Goal: Task Accomplishment & Management: Use online tool/utility

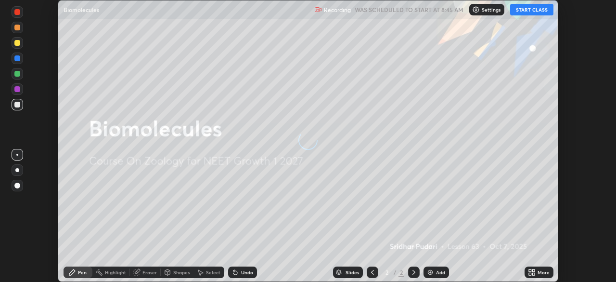
scroll to position [282, 616]
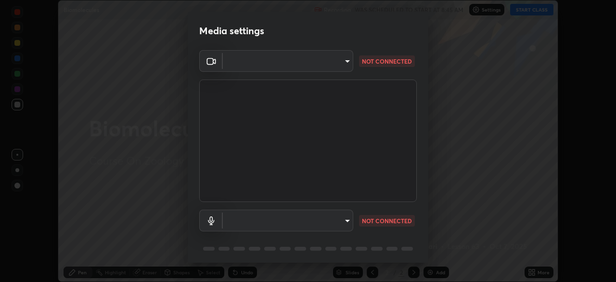
type input "7d0b8c16c6b3f4d335d6c038b97393ba862c98d75c76340e9e82cb338f64ebf2"
type input "default"
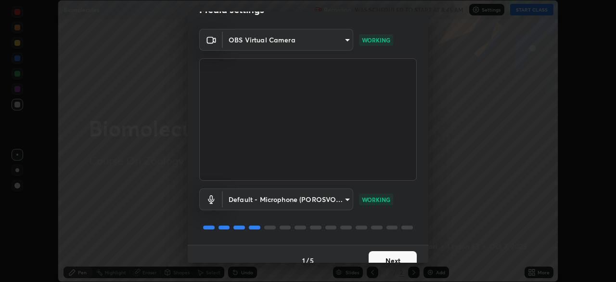
scroll to position [34, 0]
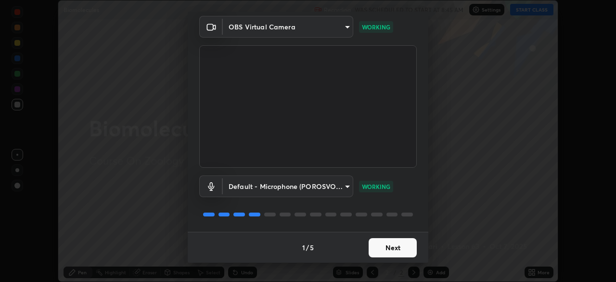
click at [379, 246] on button "Next" at bounding box center [393, 247] width 48 height 19
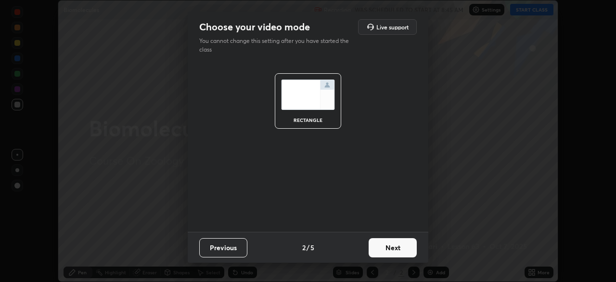
scroll to position [0, 0]
click at [380, 251] on button "Next" at bounding box center [393, 247] width 48 height 19
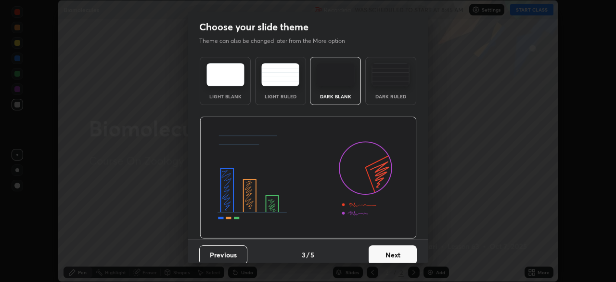
click at [379, 250] on button "Next" at bounding box center [393, 254] width 48 height 19
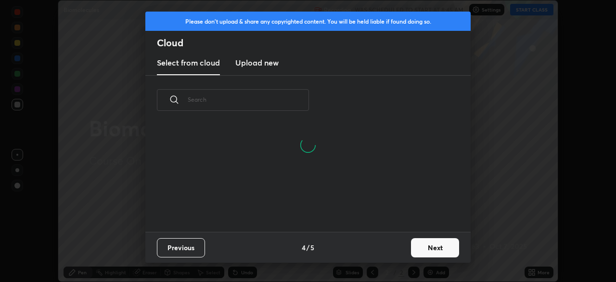
click at [417, 249] on button "Next" at bounding box center [435, 247] width 48 height 19
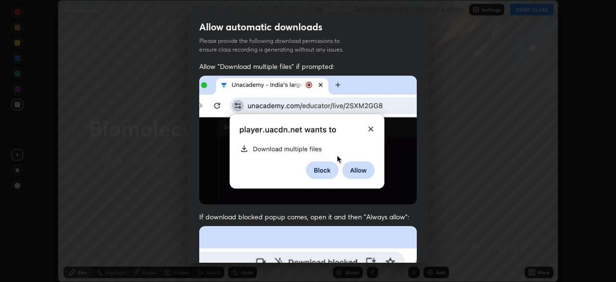
click at [365, 206] on div "Allow "Download multiple files" if prompted: If download blocked popup comes, o…" at bounding box center [308, 264] width 241 height 405
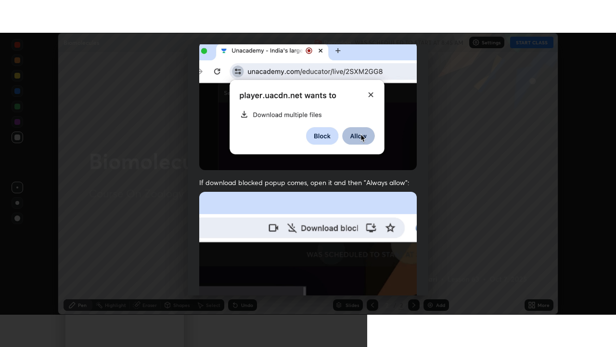
scroll to position [231, 0]
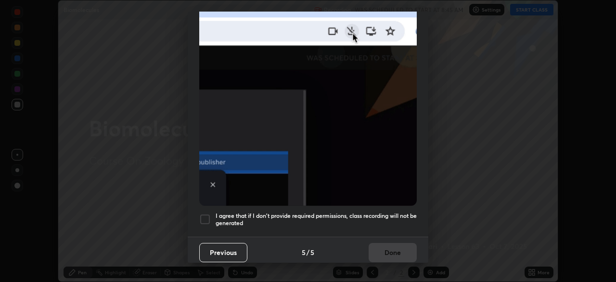
click at [306, 212] on h5 "I agree that if I don't provide required permissions, class recording will not …" at bounding box center [316, 219] width 201 height 15
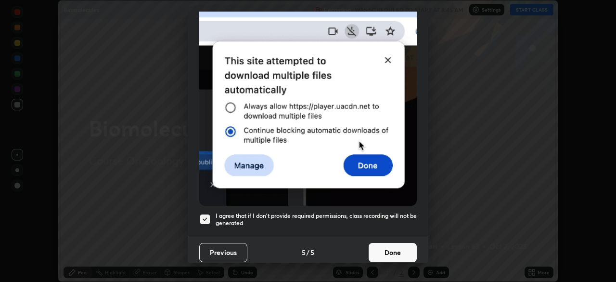
click at [382, 245] on button "Done" at bounding box center [393, 252] width 48 height 19
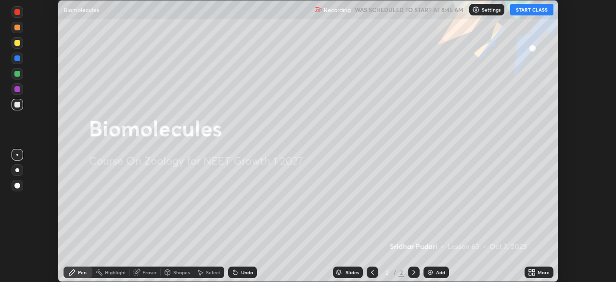
click at [518, 11] on button "START CLASS" at bounding box center [531, 10] width 43 height 12
click at [534, 274] on icon at bounding box center [534, 274] width 2 height 2
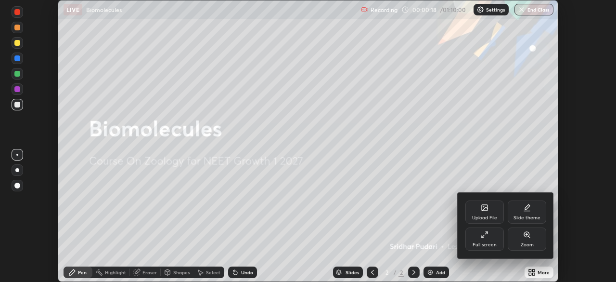
click at [484, 242] on div "Full screen" at bounding box center [485, 244] width 24 height 5
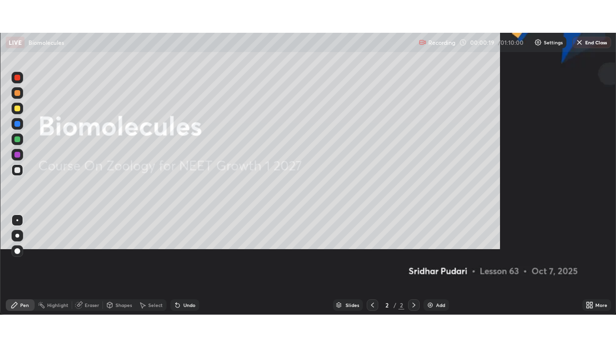
scroll to position [347, 616]
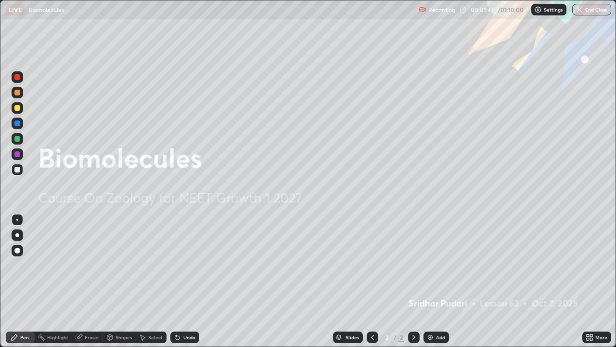
click at [16, 239] on div at bounding box center [18, 235] width 12 height 12
click at [437, 281] on div "Add" at bounding box center [440, 337] width 9 height 5
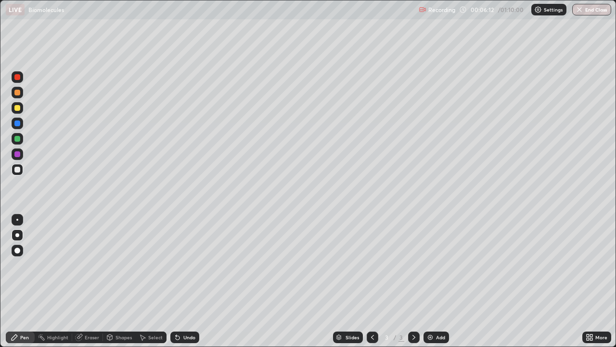
click at [19, 94] on div at bounding box center [17, 93] width 6 height 6
click at [18, 173] on div at bounding box center [18, 170] width 12 height 12
click at [17, 107] on div at bounding box center [17, 108] width 6 height 6
click at [92, 281] on div "Eraser" at bounding box center [92, 337] width 14 height 5
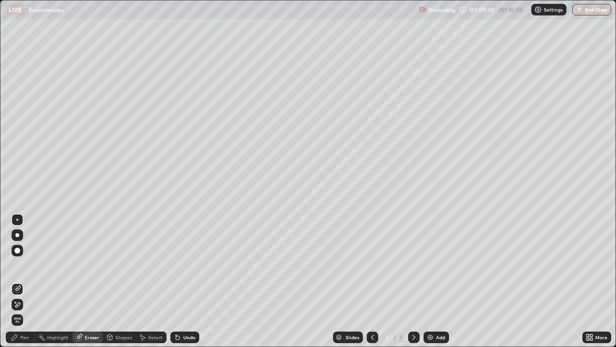
click at [20, 281] on div "Pen" at bounding box center [20, 337] width 29 height 12
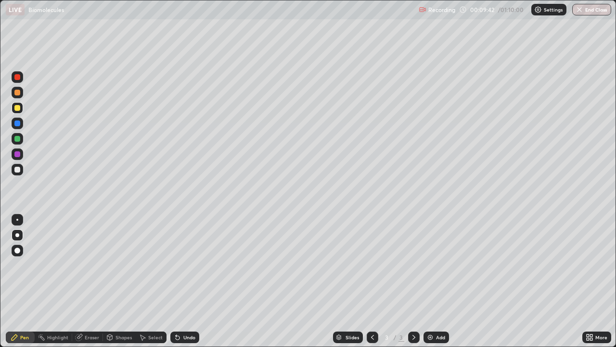
click at [17, 169] on div at bounding box center [17, 170] width 6 height 6
click at [17, 108] on div at bounding box center [17, 108] width 6 height 6
click at [16, 171] on div at bounding box center [17, 170] width 6 height 6
click at [92, 281] on div "Eraser" at bounding box center [92, 337] width 14 height 5
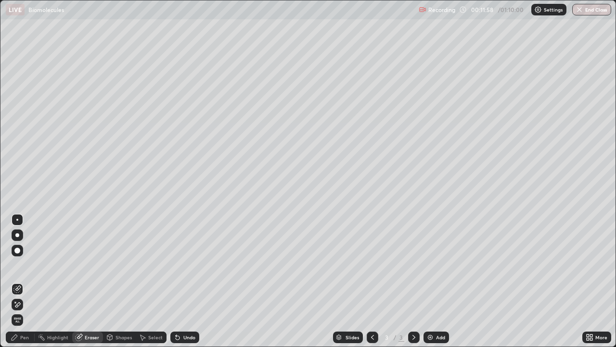
click at [26, 281] on div "Pen" at bounding box center [20, 337] width 29 height 12
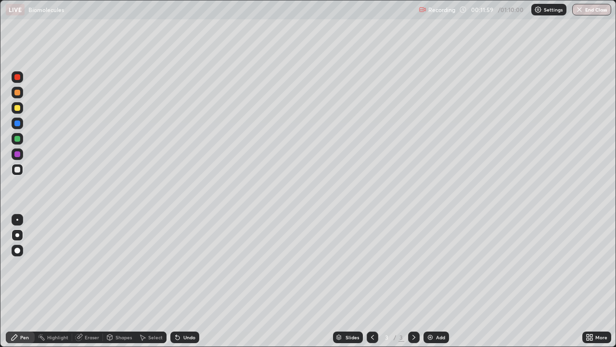
click at [17, 106] on div at bounding box center [17, 108] width 6 height 6
click at [440, 281] on div "Add" at bounding box center [440, 337] width 9 height 5
click at [18, 92] on div at bounding box center [17, 93] width 6 height 6
click at [22, 173] on div at bounding box center [18, 170] width 12 height 12
click at [19, 172] on div at bounding box center [17, 170] width 6 height 6
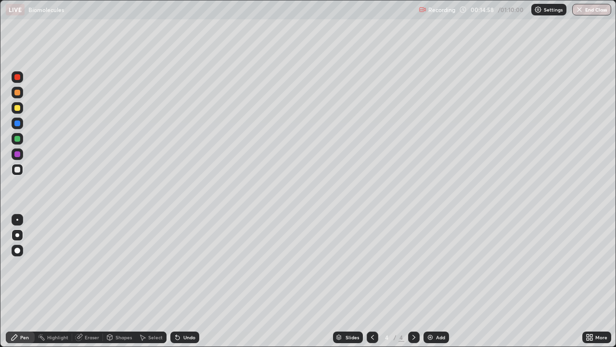
click at [16, 153] on div at bounding box center [17, 154] width 6 height 6
click at [17, 126] on div at bounding box center [17, 123] width 6 height 6
click at [23, 281] on div "Pen" at bounding box center [24, 337] width 9 height 5
click at [21, 170] on div at bounding box center [18, 170] width 12 height 12
click at [18, 171] on div at bounding box center [17, 170] width 6 height 6
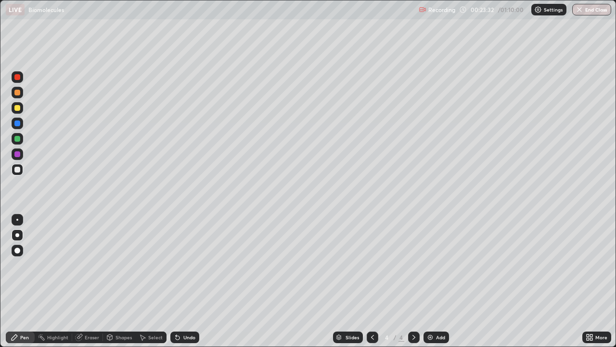
click at [184, 281] on div "Undo" at bounding box center [189, 337] width 12 height 5
click at [187, 281] on div "Undo" at bounding box center [189, 337] width 12 height 5
click at [183, 281] on div "Undo" at bounding box center [189, 337] width 12 height 5
click at [184, 281] on div "Undo" at bounding box center [189, 337] width 12 height 5
click at [435, 281] on div "Add" at bounding box center [437, 337] width 26 height 12
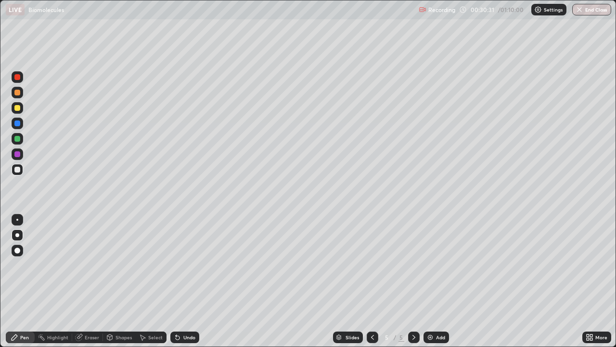
click at [17, 108] on div at bounding box center [17, 108] width 6 height 6
click at [18, 171] on div at bounding box center [17, 170] width 6 height 6
click at [19, 94] on div at bounding box center [17, 93] width 6 height 6
click at [16, 171] on div at bounding box center [17, 170] width 6 height 6
click at [179, 281] on icon at bounding box center [178, 337] width 8 height 8
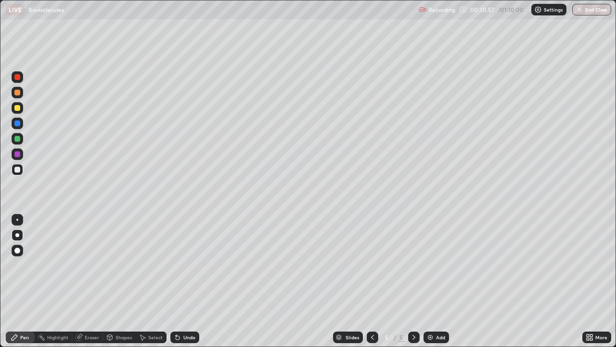
click at [178, 281] on icon at bounding box center [178, 337] width 8 height 8
click at [176, 281] on icon at bounding box center [178, 338] width 4 height 4
click at [179, 281] on icon at bounding box center [178, 337] width 8 height 8
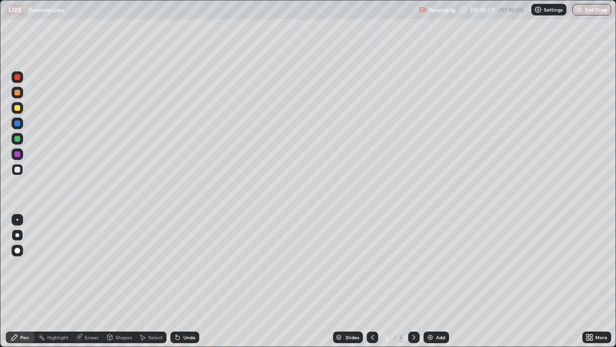
click at [176, 281] on icon at bounding box center [176, 335] width 1 height 1
click at [21, 155] on div at bounding box center [18, 154] width 12 height 12
click at [18, 170] on div at bounding box center [17, 170] width 6 height 6
click at [372, 281] on icon at bounding box center [373, 337] width 8 height 8
click at [417, 281] on div at bounding box center [414, 337] width 12 height 12
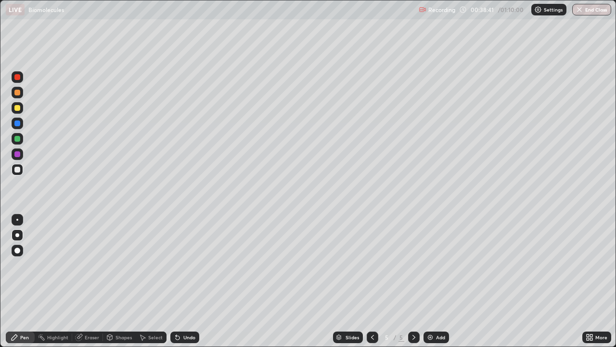
click at [431, 281] on img at bounding box center [431, 337] width 8 height 8
click at [19, 92] on div at bounding box center [17, 93] width 6 height 6
click at [19, 168] on div at bounding box center [17, 170] width 6 height 6
click at [18, 125] on div at bounding box center [17, 123] width 6 height 6
click at [186, 281] on div "Undo" at bounding box center [189, 337] width 12 height 5
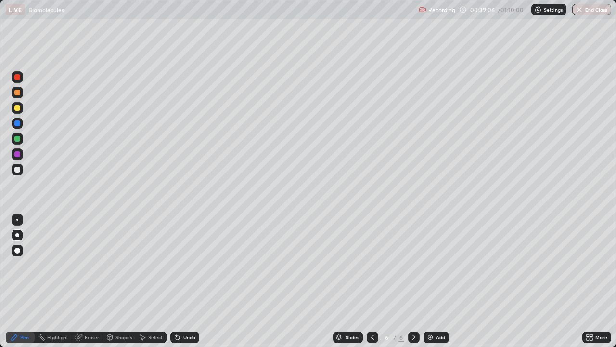
click at [18, 170] on div at bounding box center [17, 170] width 6 height 6
click at [17, 122] on div at bounding box center [17, 123] width 6 height 6
click at [185, 281] on div "Undo" at bounding box center [184, 337] width 29 height 12
click at [183, 281] on div "Undo" at bounding box center [184, 337] width 29 height 12
click at [188, 281] on div "Undo" at bounding box center [184, 337] width 29 height 12
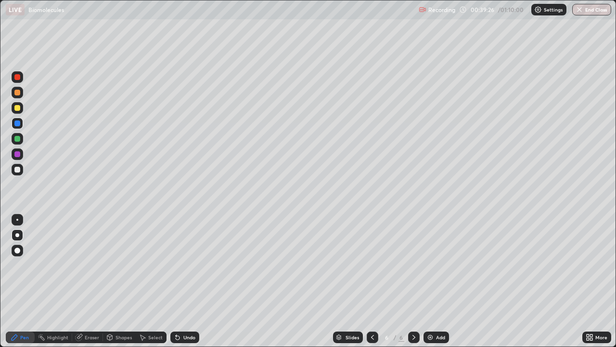
click at [21, 171] on div at bounding box center [18, 170] width 12 height 12
click at [17, 76] on div at bounding box center [17, 77] width 6 height 6
click at [17, 174] on div at bounding box center [18, 170] width 12 height 12
click at [18, 139] on div at bounding box center [17, 139] width 6 height 6
click at [22, 157] on div at bounding box center [18, 154] width 12 height 12
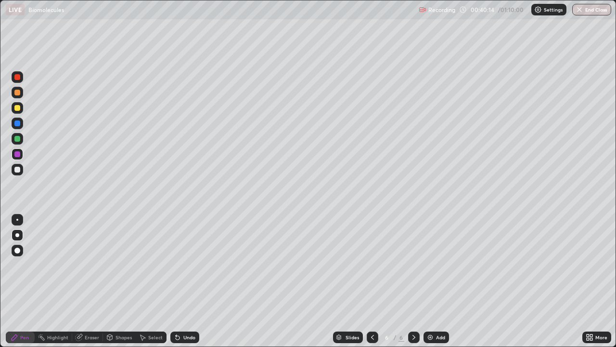
click at [18, 93] on div at bounding box center [17, 93] width 6 height 6
click at [19, 169] on div at bounding box center [17, 170] width 6 height 6
click at [180, 281] on icon at bounding box center [178, 337] width 8 height 8
click at [179, 281] on icon at bounding box center [178, 337] width 8 height 8
click at [17, 124] on div at bounding box center [17, 123] width 6 height 6
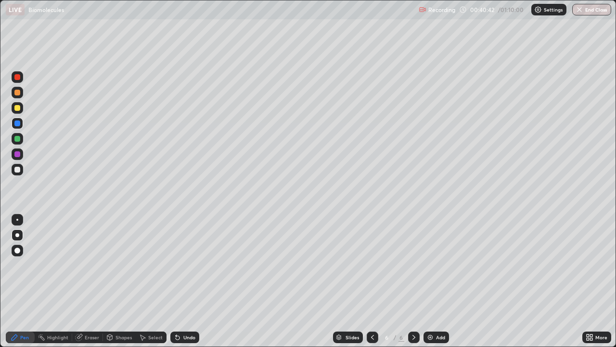
click at [19, 110] on div at bounding box center [18, 108] width 12 height 12
click at [186, 281] on div "Undo" at bounding box center [189, 337] width 12 height 5
click at [18, 172] on div at bounding box center [17, 170] width 6 height 6
click at [183, 281] on div "Undo" at bounding box center [189, 337] width 12 height 5
click at [18, 108] on div at bounding box center [17, 108] width 6 height 6
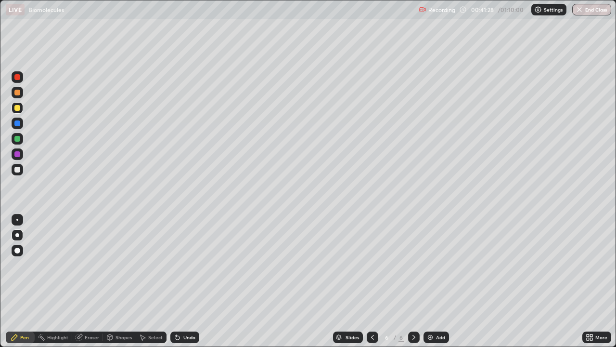
click at [180, 281] on icon at bounding box center [178, 337] width 8 height 8
click at [19, 171] on div at bounding box center [17, 170] width 6 height 6
click at [90, 281] on div "Eraser" at bounding box center [92, 337] width 14 height 5
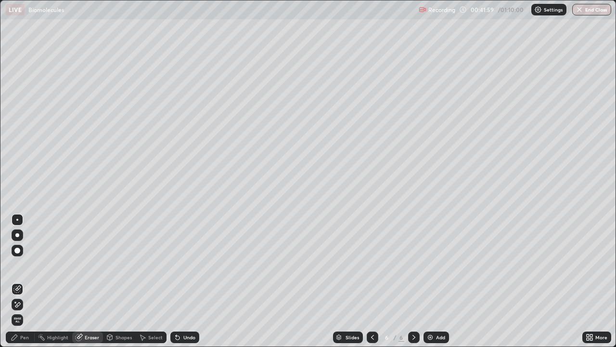
click at [18, 281] on icon at bounding box center [15, 337] width 8 height 8
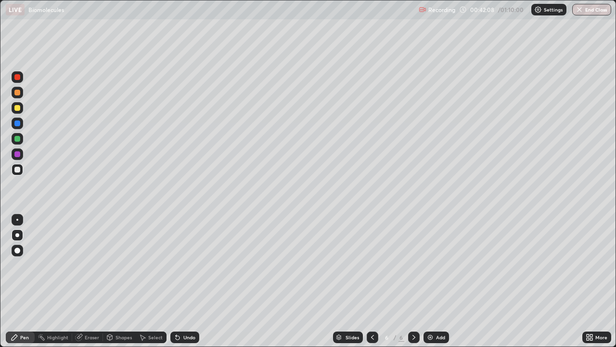
click at [21, 78] on div at bounding box center [18, 77] width 12 height 12
click at [18, 173] on div at bounding box center [18, 170] width 12 height 12
click at [19, 96] on div at bounding box center [18, 93] width 12 height 12
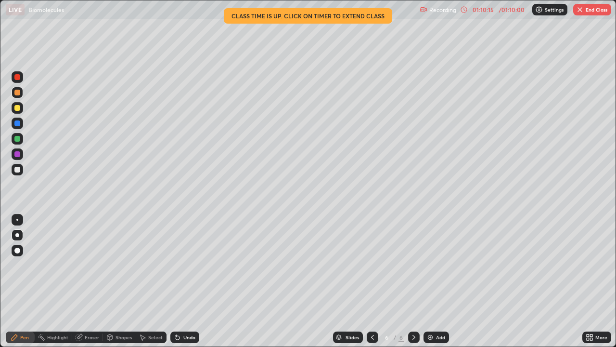
click at [586, 11] on button "End Class" at bounding box center [593, 10] width 38 height 12
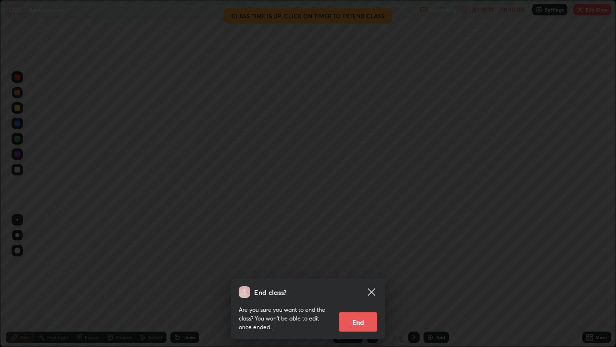
click at [357, 281] on button "End" at bounding box center [358, 321] width 39 height 19
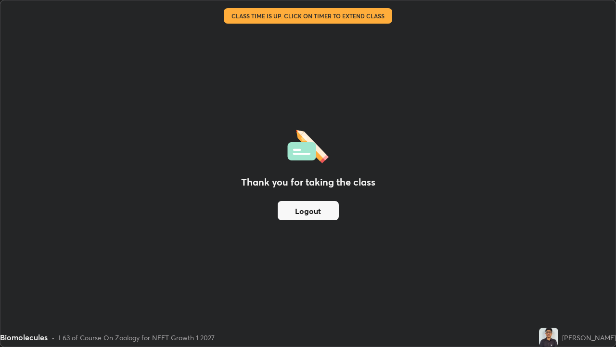
click at [325, 209] on button "Logout" at bounding box center [308, 210] width 61 height 19
